Goal: Find specific page/section: Find specific page/section

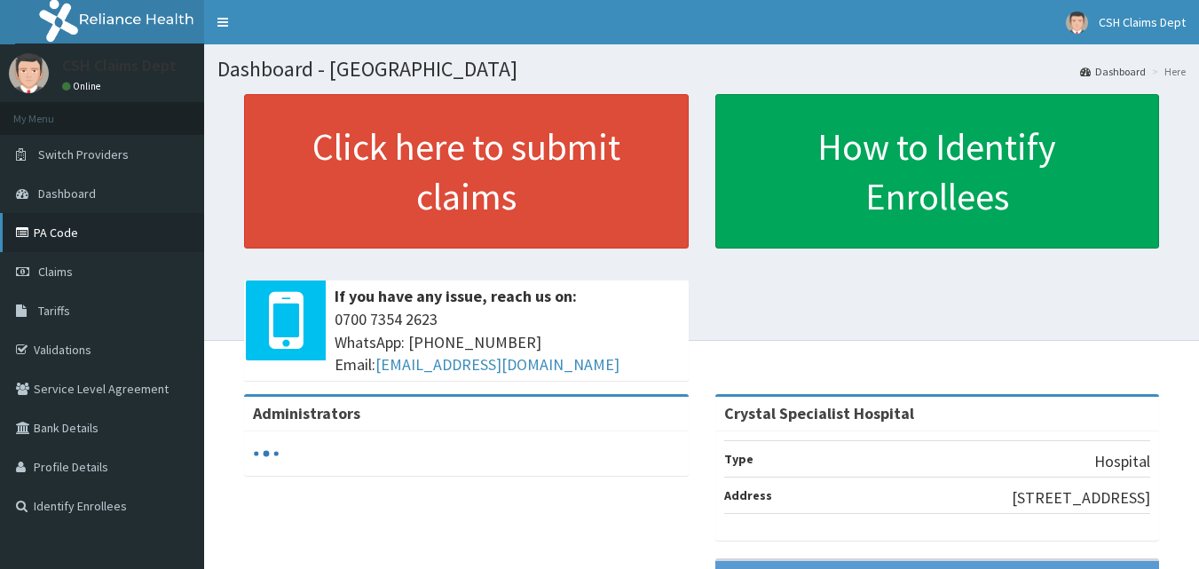
click at [83, 230] on link "PA Code" at bounding box center [102, 232] width 204 height 39
click at [106, 234] on link "PA Code" at bounding box center [102, 232] width 204 height 39
